Goal: Find specific page/section: Find specific page/section

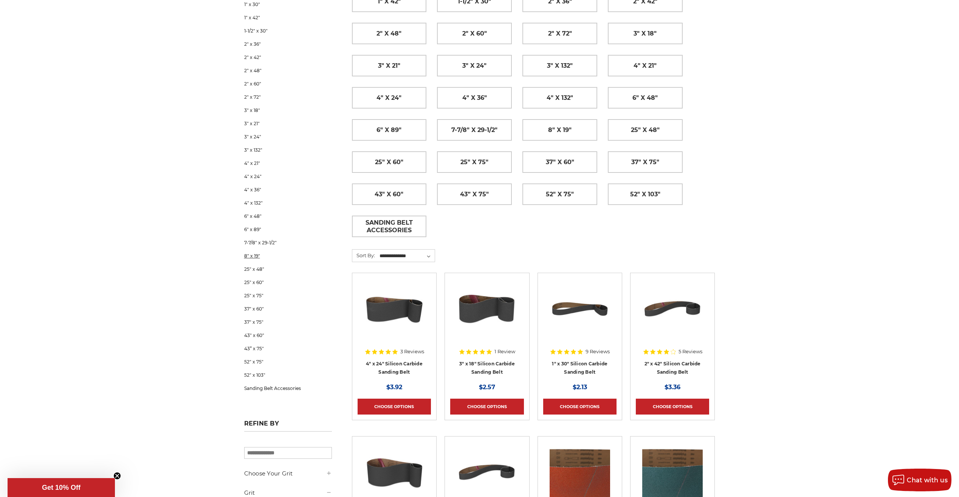
scroll to position [189, 0]
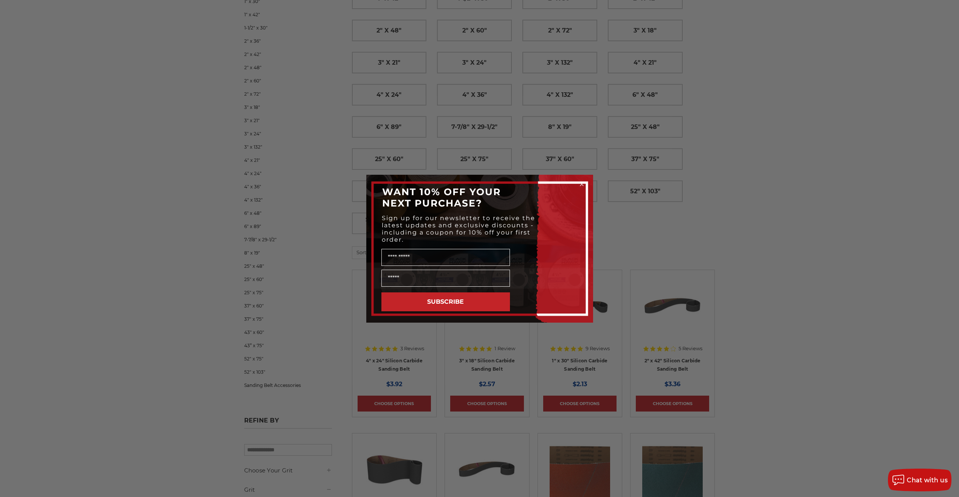
click at [582, 184] on icon "Close dialog" at bounding box center [581, 184] width 3 height 3
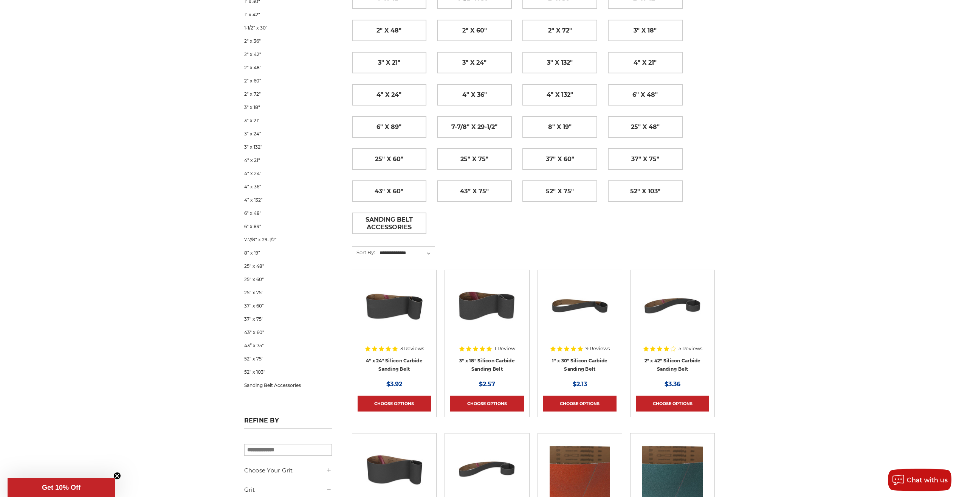
click at [253, 249] on link "8" x 19"" at bounding box center [288, 252] width 88 height 13
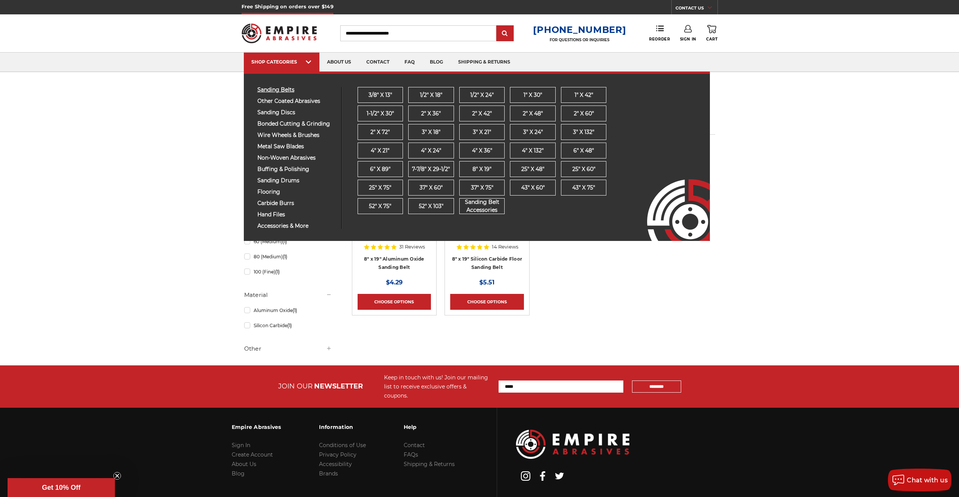
click at [286, 88] on span "sanding belts" at bounding box center [296, 90] width 78 height 6
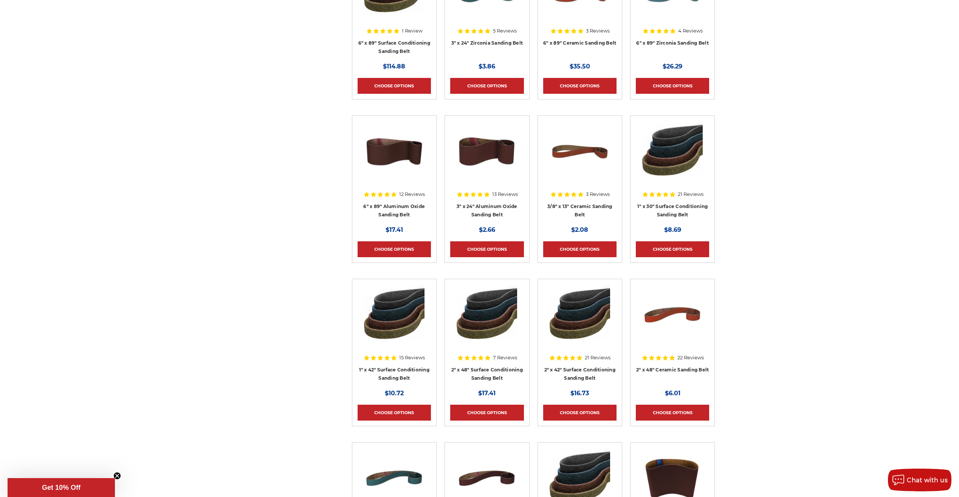
scroll to position [2306, 0]
